Goal: Information Seeking & Learning: Learn about a topic

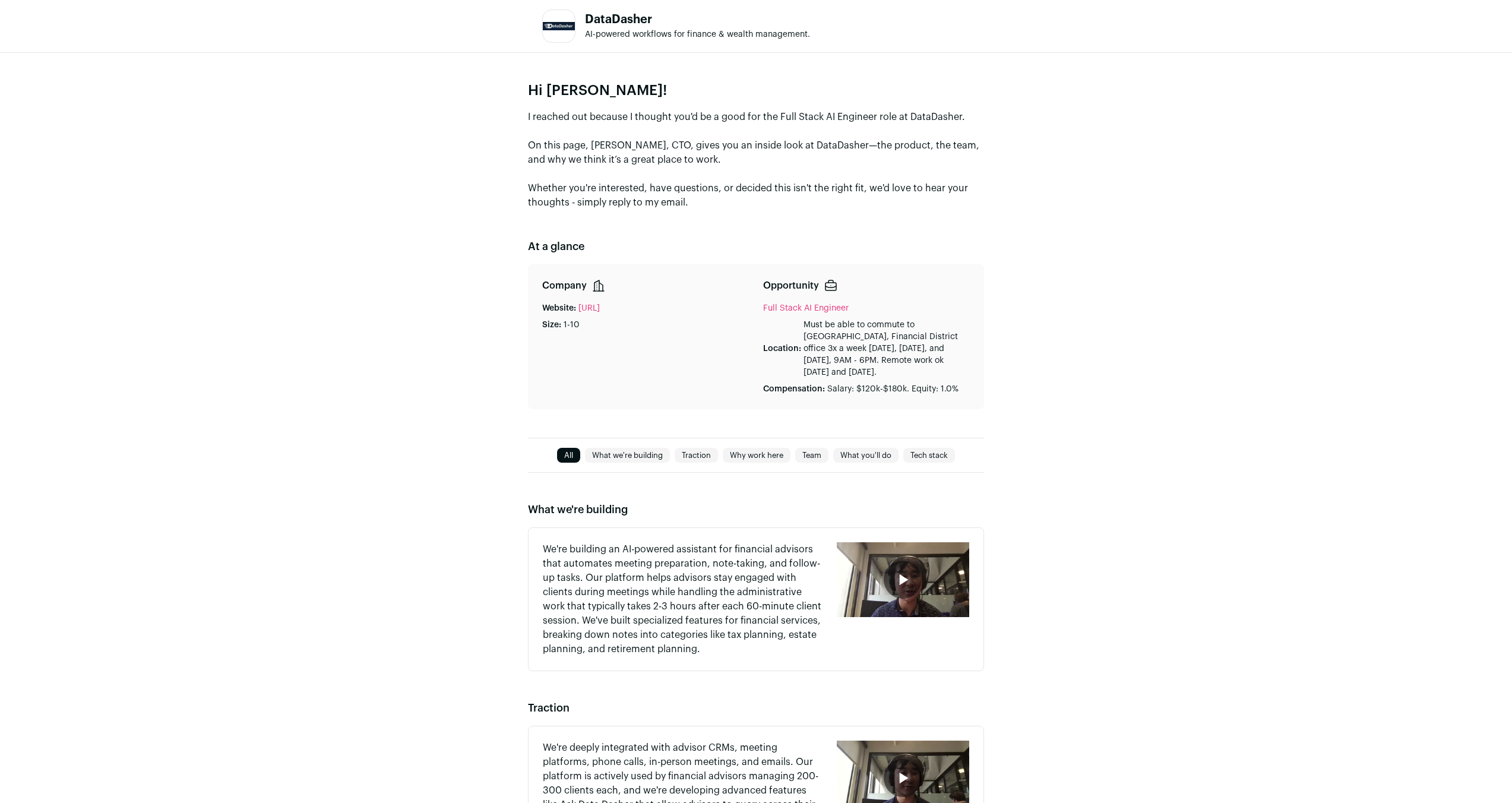
click at [1193, 290] on div "Hi [PERSON_NAME]! I reached out because I thought you'd be a good for the Full …" at bounding box center [756, 245] width 1512 height 385
click at [1196, 327] on div "Hi [PERSON_NAME]! I reached out because I thought you'd be a good for the Full …" at bounding box center [756, 245] width 1512 height 385
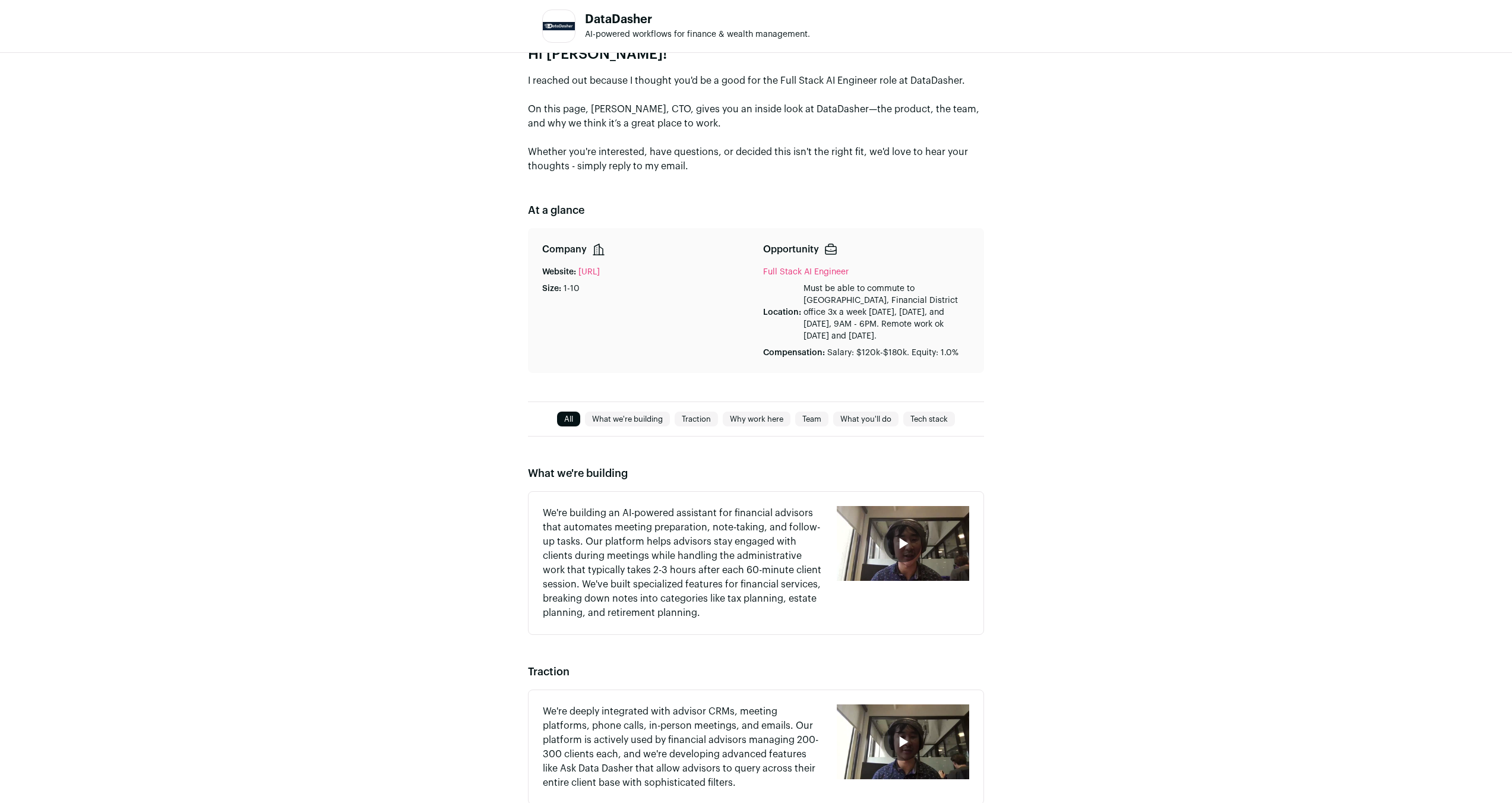
scroll to position [55, 0]
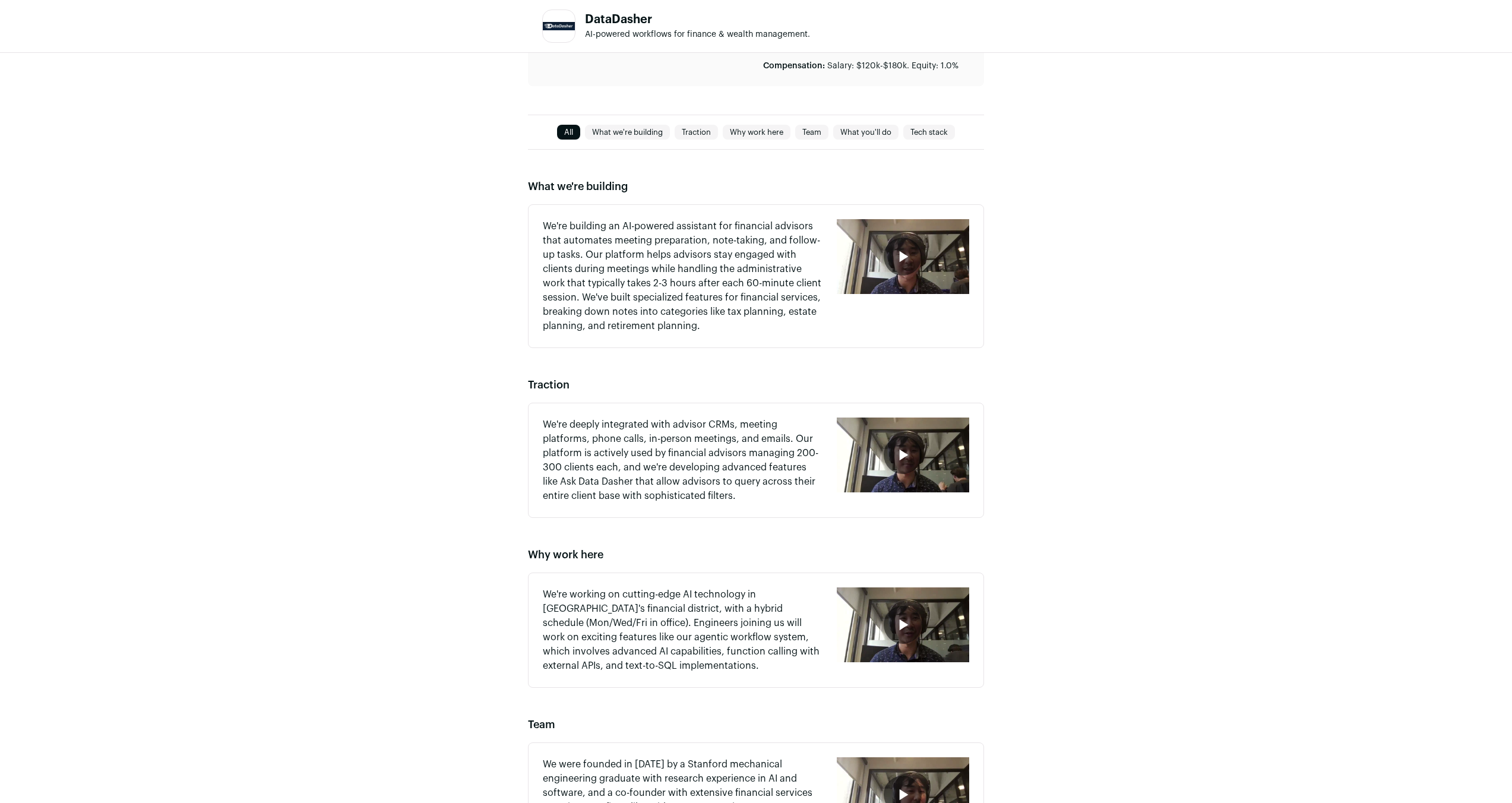
click at [1207, 331] on div "What we're building We're building an AI-powered assistant for financial adviso…" at bounding box center [756, 630] width 1512 height 962
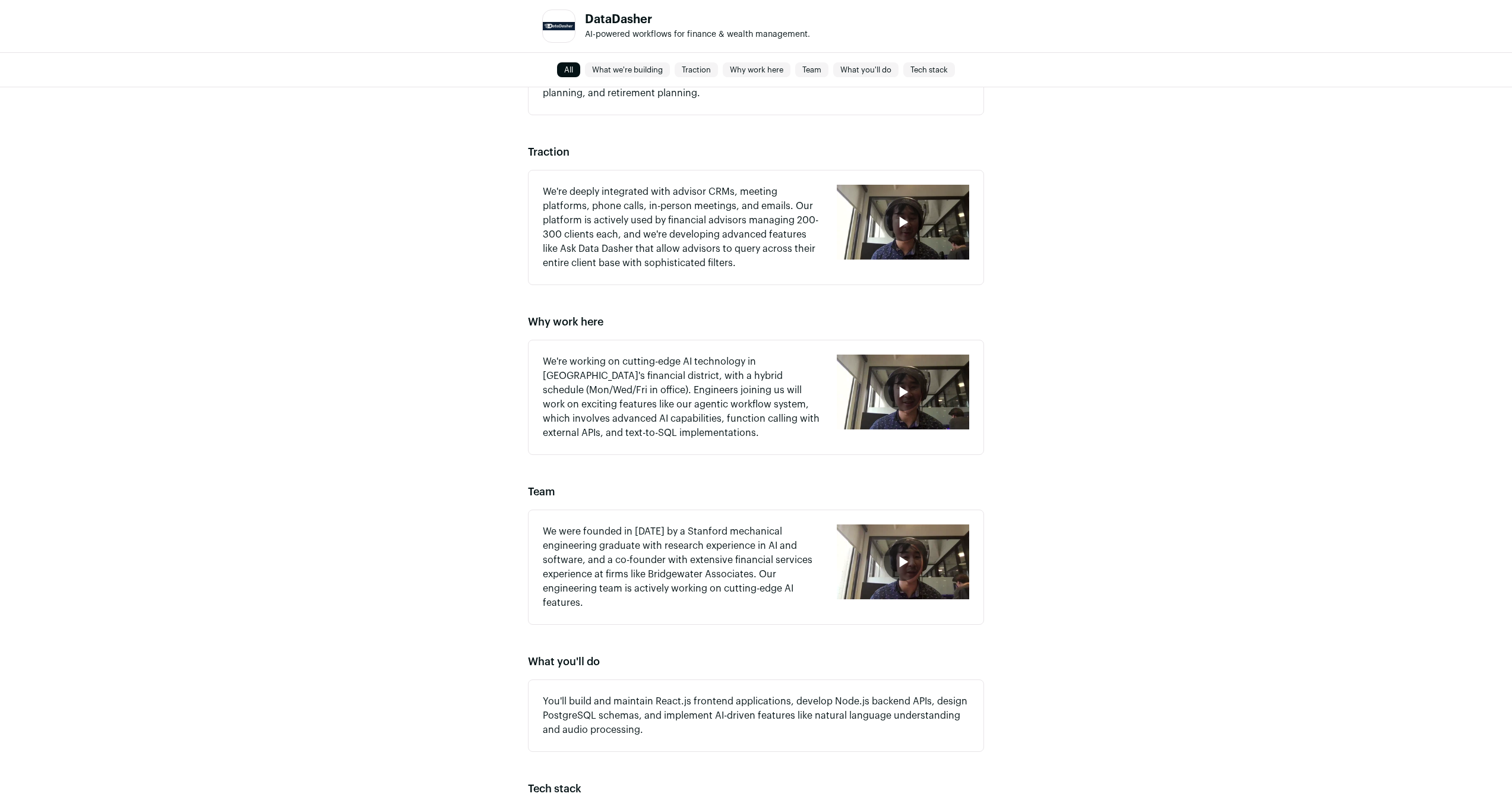
click at [1207, 331] on div "What we're building We're building an AI-powered assistant for financial adviso…" at bounding box center [756, 397] width 1512 height 962
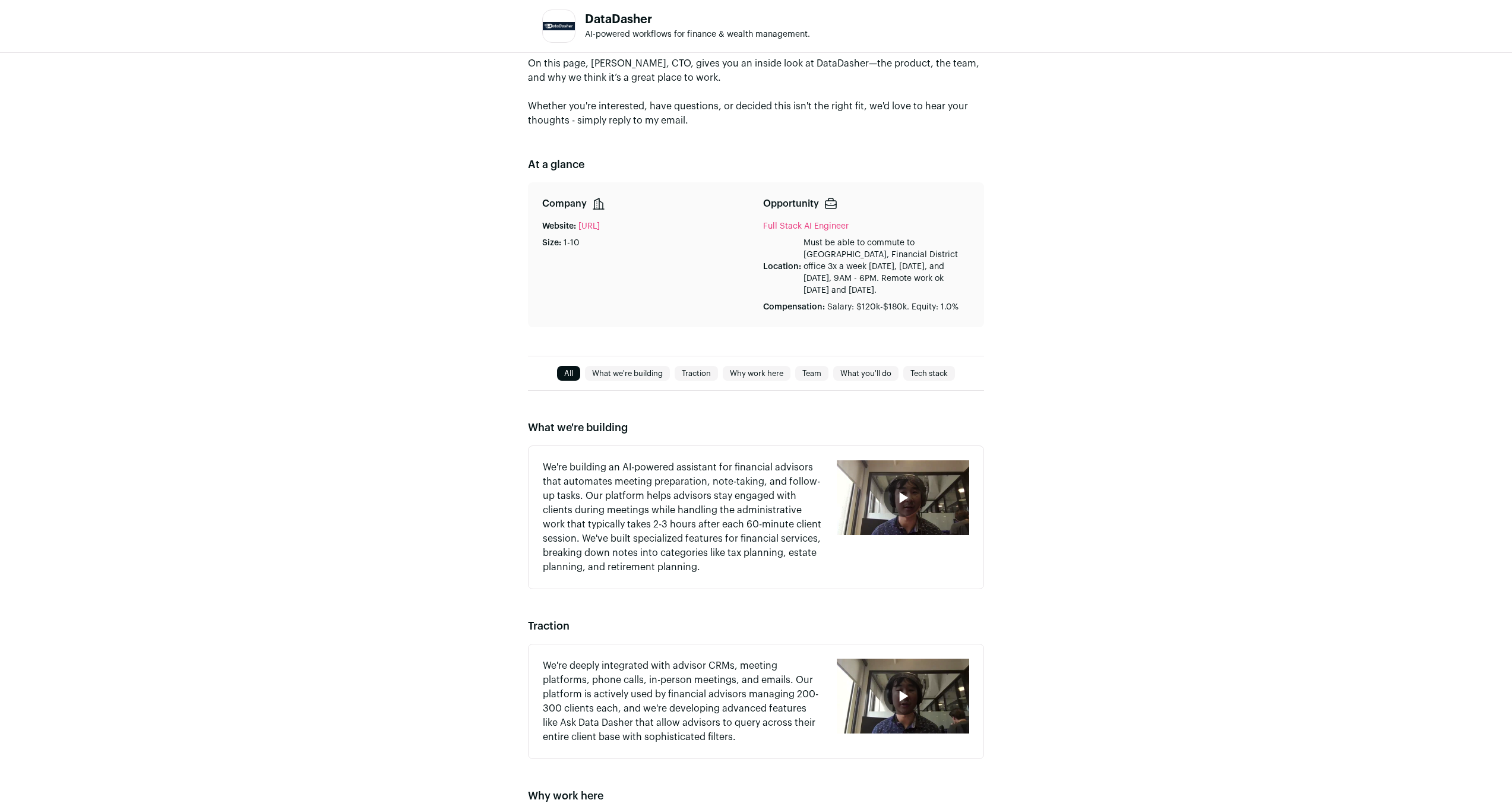
scroll to position [0, 0]
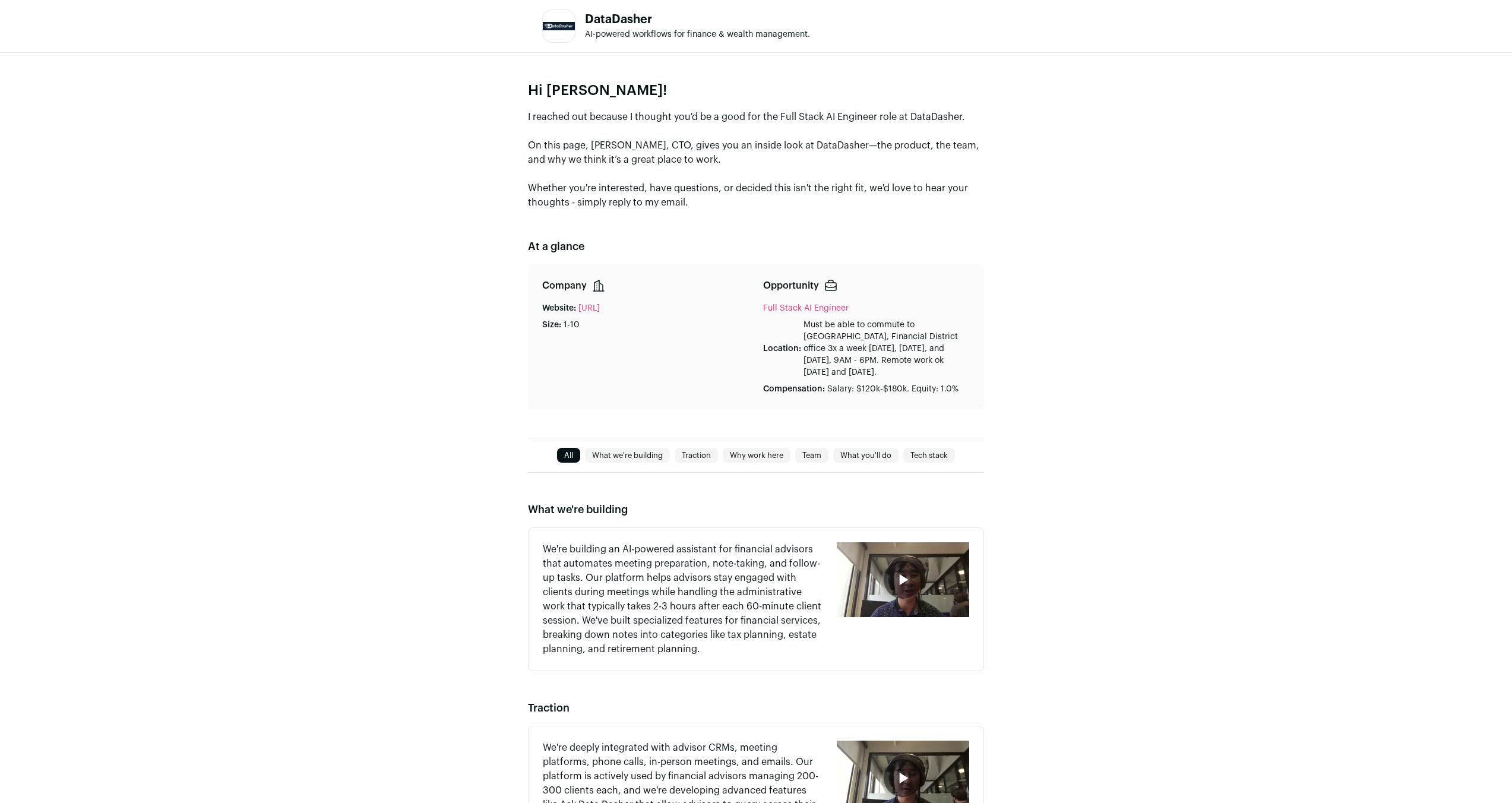
drag, startPoint x: 1207, startPoint y: 339, endPoint x: 1192, endPoint y: 340, distance: 15.0
click at [1207, 339] on div "Hi [PERSON_NAME]! I reached out because I thought you'd be a good for the Full …" at bounding box center [756, 245] width 1512 height 385
click at [618, 20] on h1 "DataDasher" at bounding box center [697, 20] width 225 height 12
copy h1 "DataDasher"
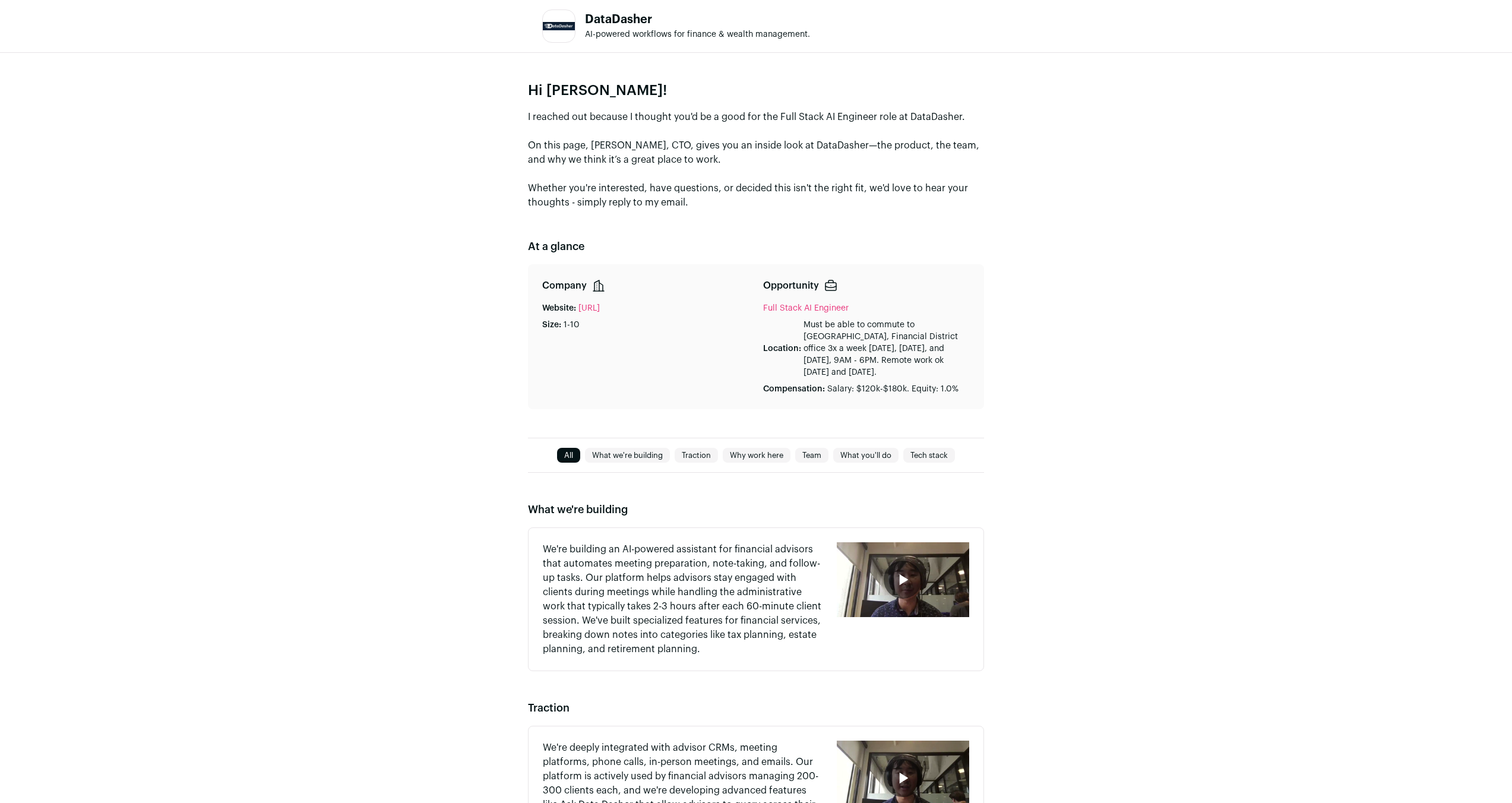
click at [687, 347] on div "Company Website: [URL] Size: 1-10" at bounding box center [645, 337] width 207 height 117
click at [1267, 157] on div "Hi [PERSON_NAME]! I reached out because I thought you'd be a good for the Full …" at bounding box center [756, 245] width 1512 height 385
click at [1167, 341] on div "Hi [PERSON_NAME]! I reached out because I thought you'd be a good for the Full …" at bounding box center [756, 245] width 1512 height 385
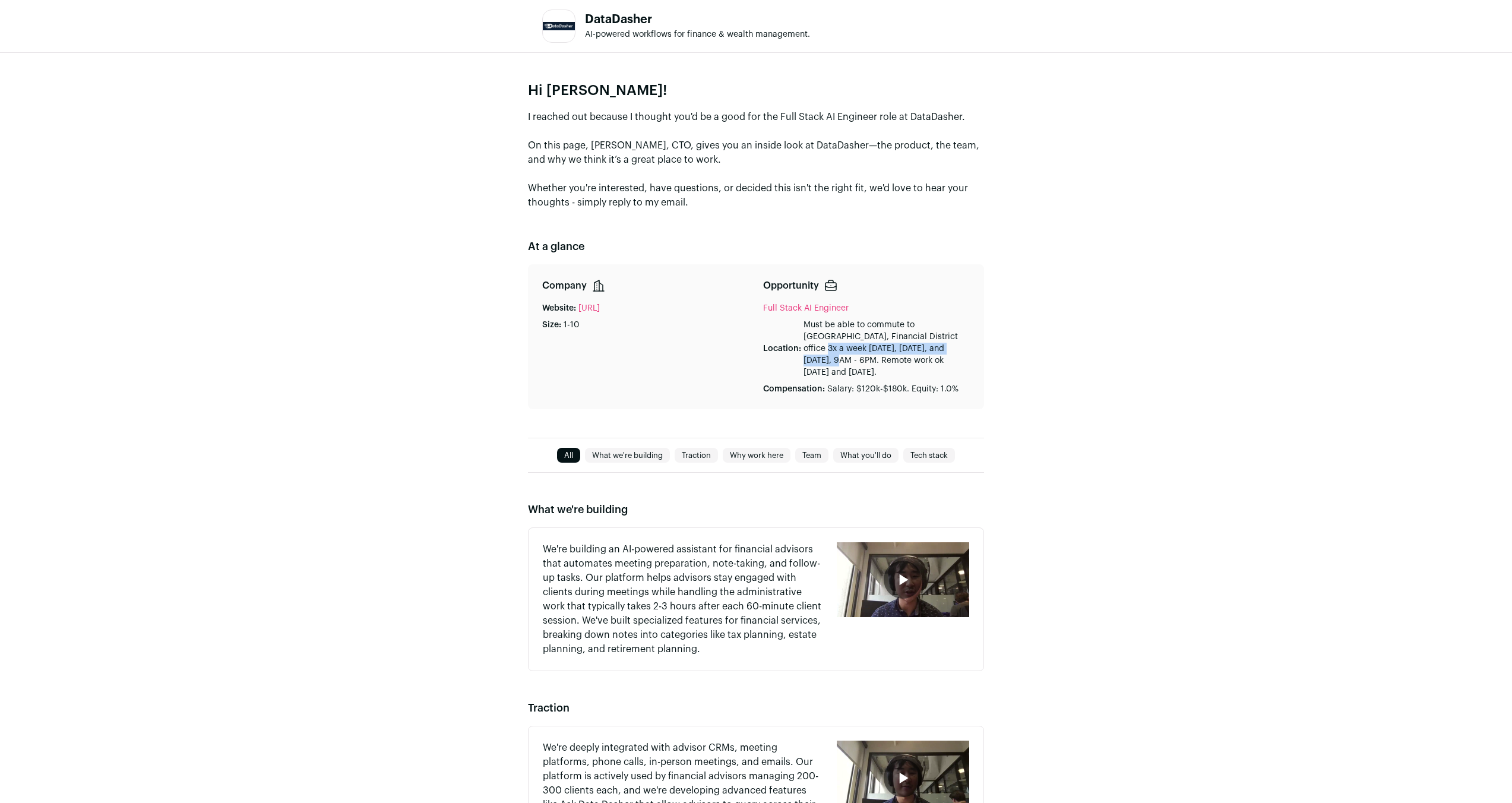
click at [1175, 342] on div "Hi [PERSON_NAME]! I reached out because I thought you'd be a good for the Full …" at bounding box center [756, 245] width 1512 height 385
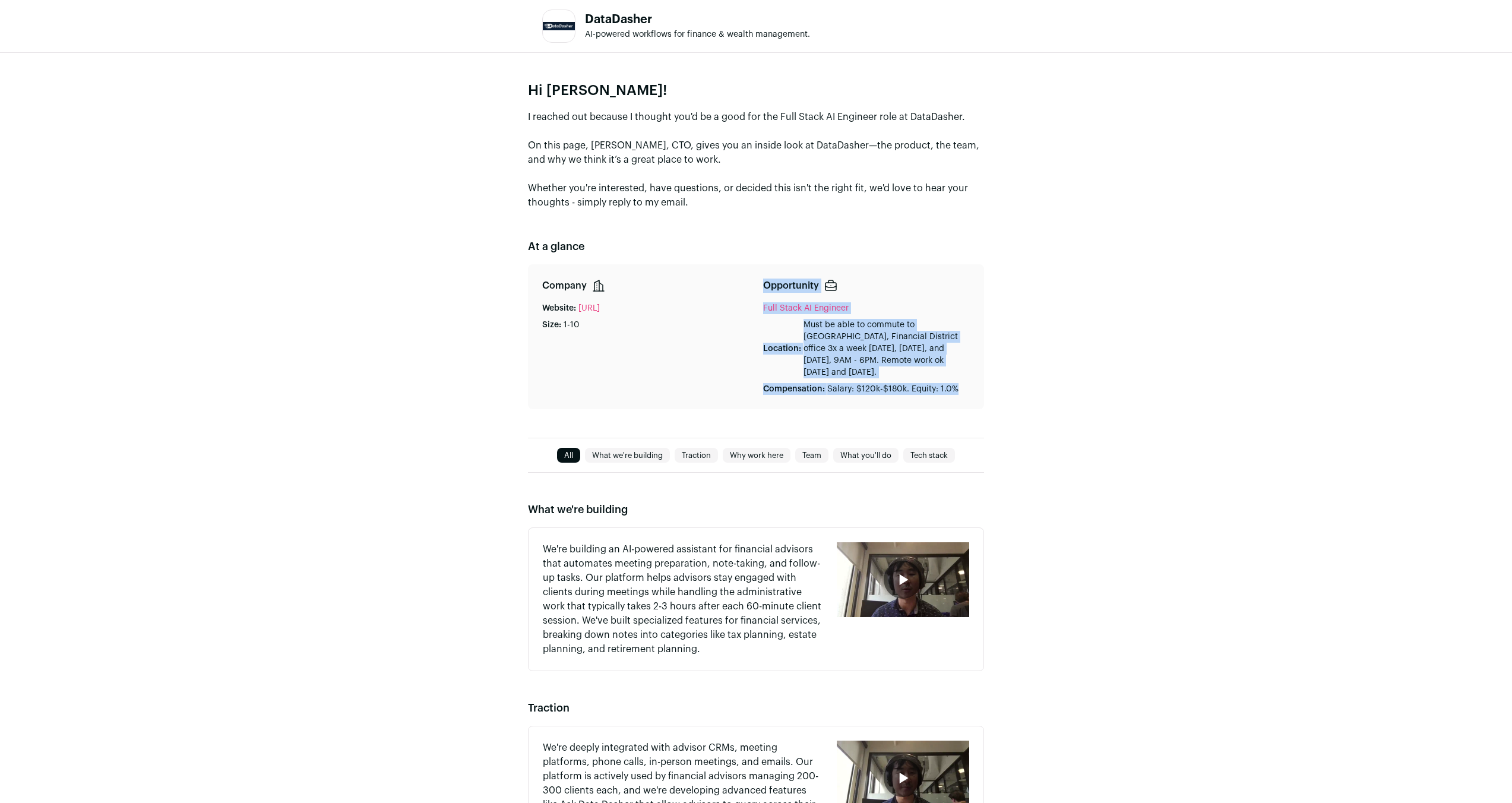
drag, startPoint x: 760, startPoint y: 284, endPoint x: 1042, endPoint y: 393, distance: 302.3
click at [986, 394] on div "Hi [PERSON_NAME]! I reached out because I thought you'd be a good for the Full …" at bounding box center [756, 772] width 1512 height 1439
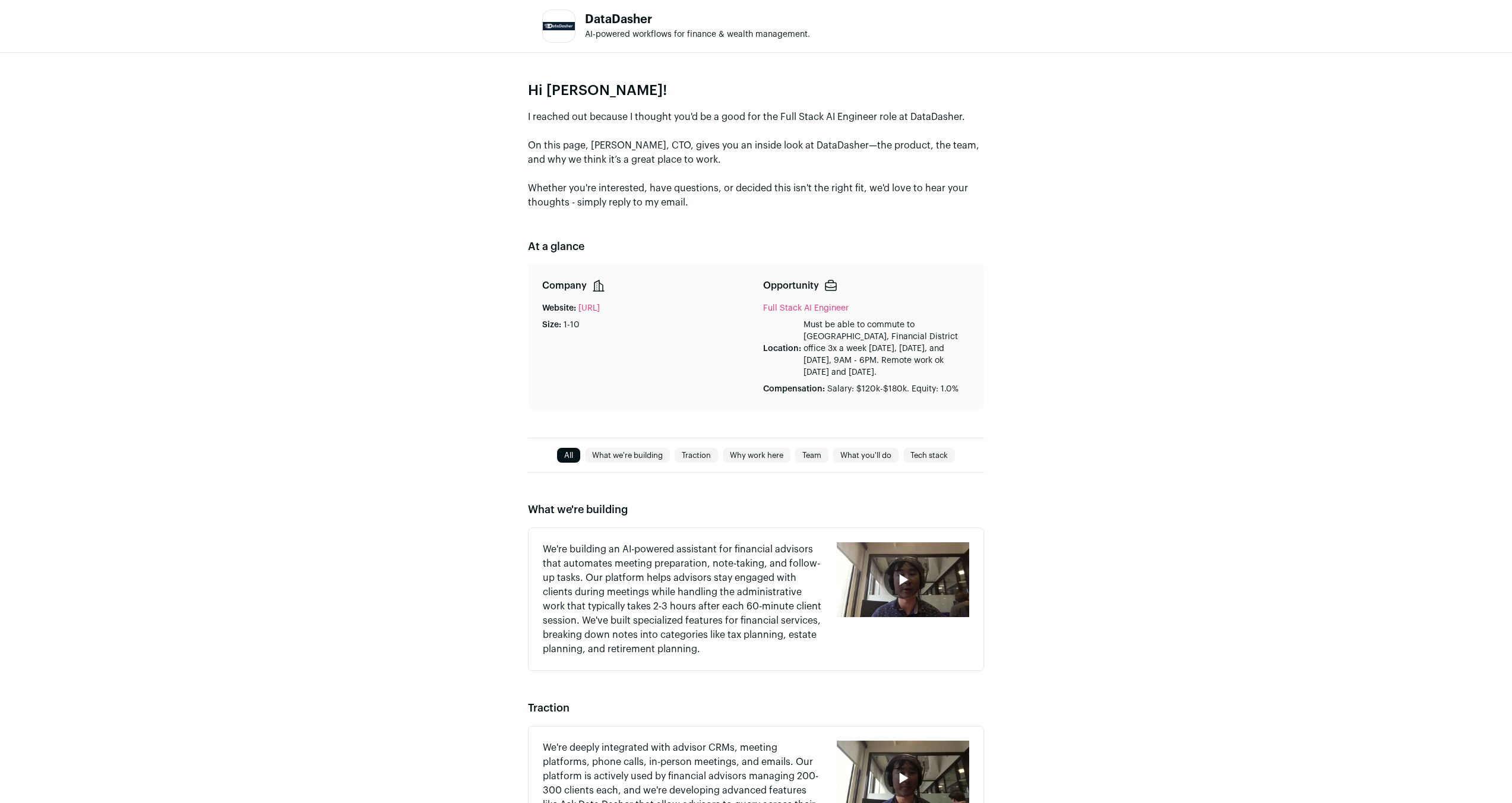
drag, startPoint x: 1157, startPoint y: 384, endPoint x: 742, endPoint y: 182, distance: 461.6
click at [1142, 377] on div "Hi [PERSON_NAME]! I reached out because I thought you'd be a good for the Full …" at bounding box center [756, 772] width 1512 height 1439
click at [529, 92] on p "Hi [PERSON_NAME]!" at bounding box center [756, 90] width 456 height 19
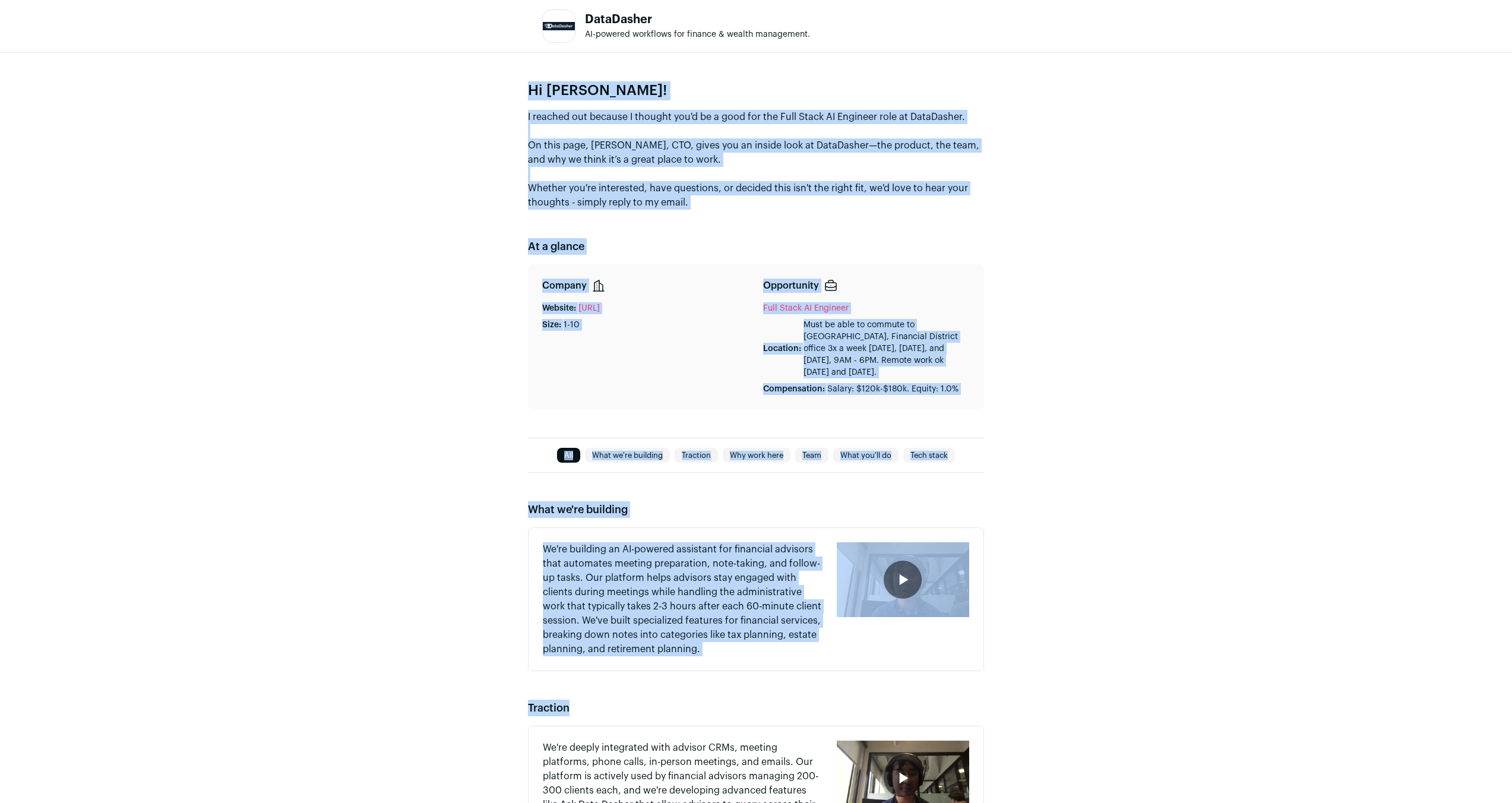
drag, startPoint x: 528, startPoint y: 89, endPoint x: 1088, endPoint y: 699, distance: 828.1
click at [1048, 712] on div "Hi [PERSON_NAME]! I reached out because I thought you'd be a good for the Full …" at bounding box center [756, 772] width 1512 height 1439
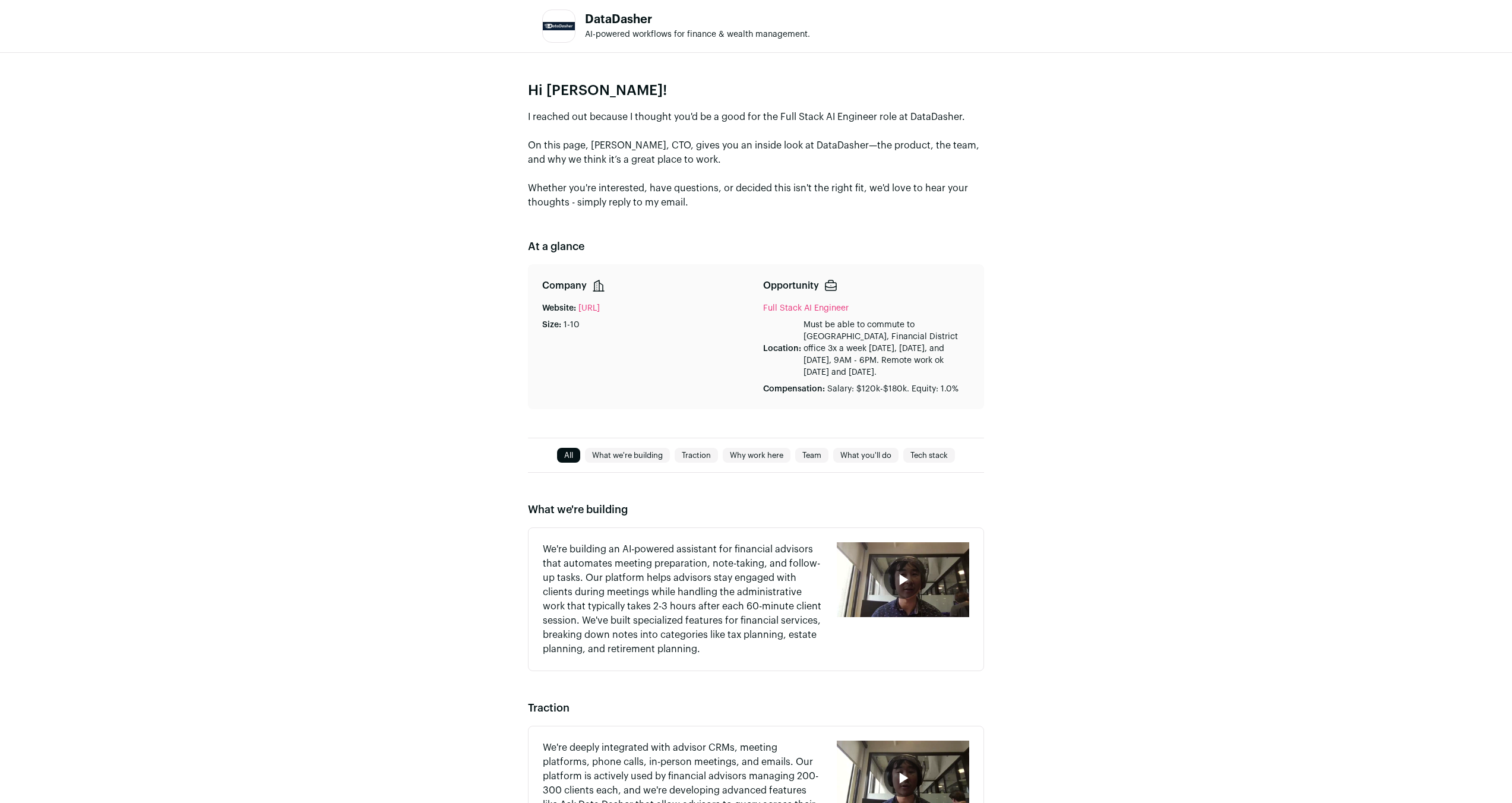
click at [1098, 285] on div "Hi [PERSON_NAME]! I reached out because I thought you'd be a good for the Full …" at bounding box center [756, 245] width 1512 height 385
drag, startPoint x: 300, startPoint y: 550, endPoint x: 302, endPoint y: 559, distance: 9.2
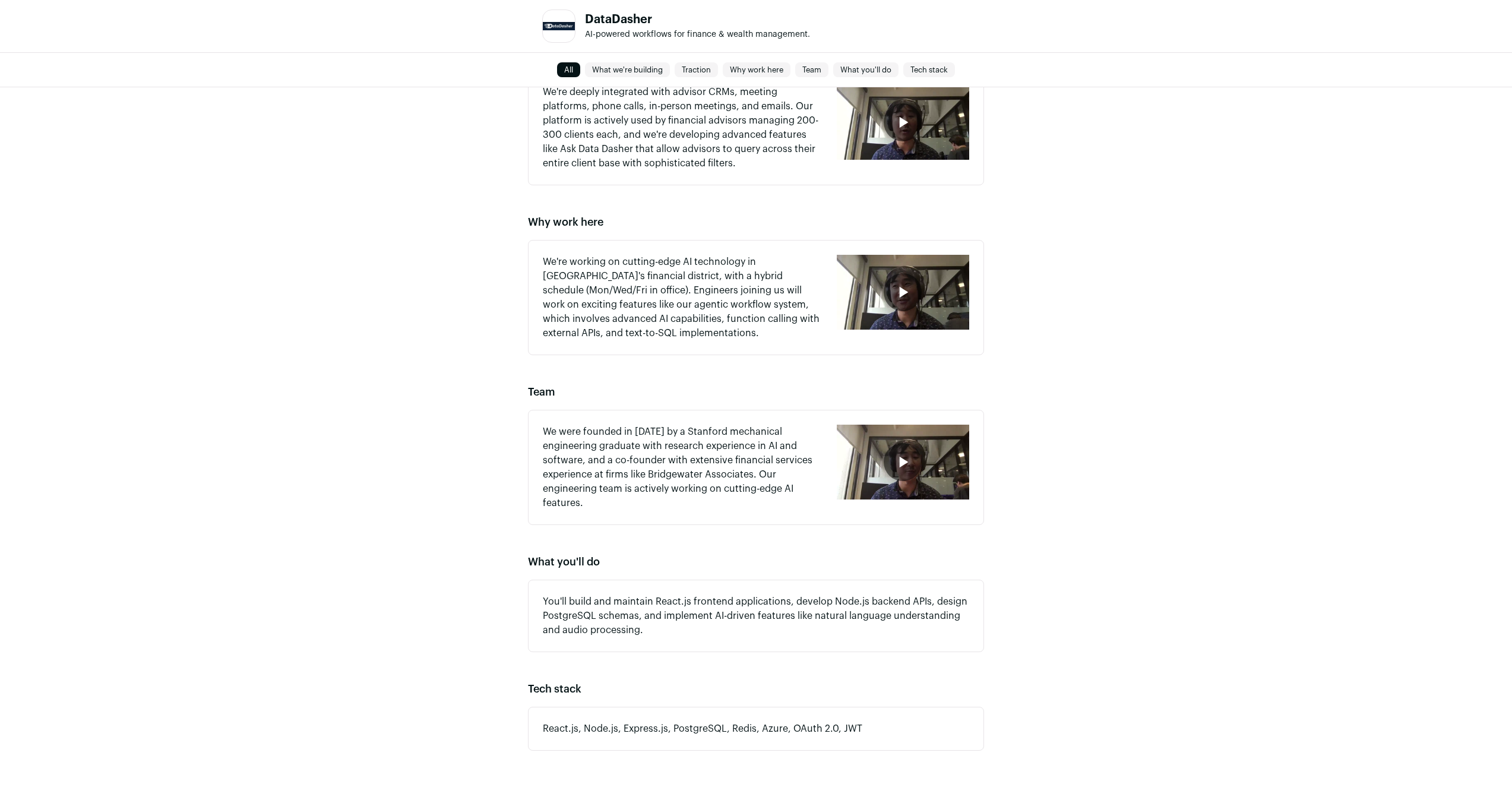
scroll to position [655, 0]
